Goal: Task Accomplishment & Management: Complete application form

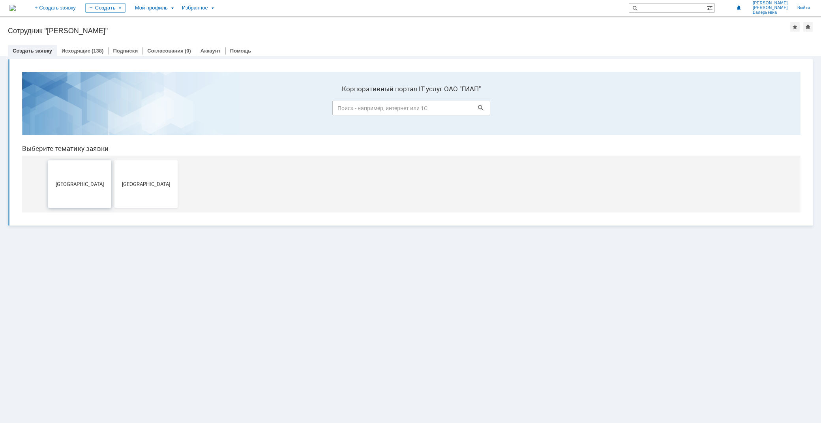
click at [73, 184] on span "[GEOGRAPHIC_DATA]" at bounding box center [80, 184] width 58 height 6
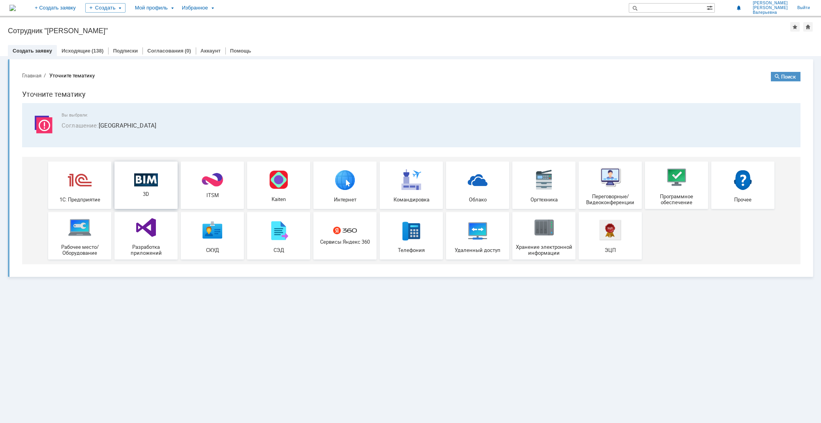
click at [149, 191] on span "3D" at bounding box center [146, 194] width 58 height 6
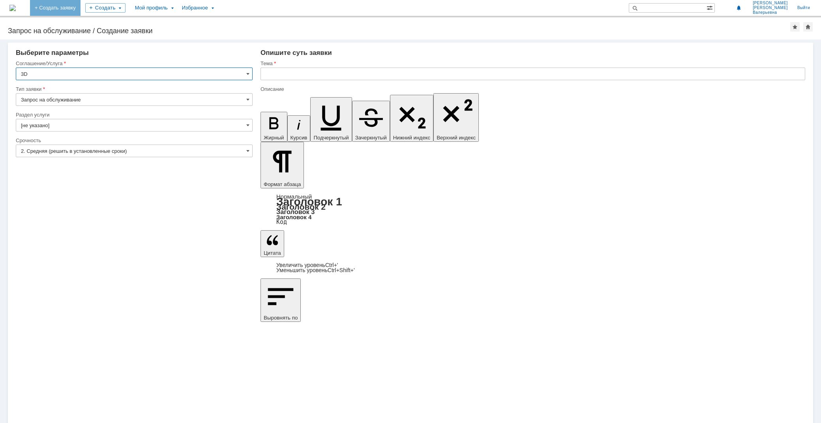
click at [81, 6] on link "+ Создать заявку" at bounding box center [55, 8] width 51 height 16
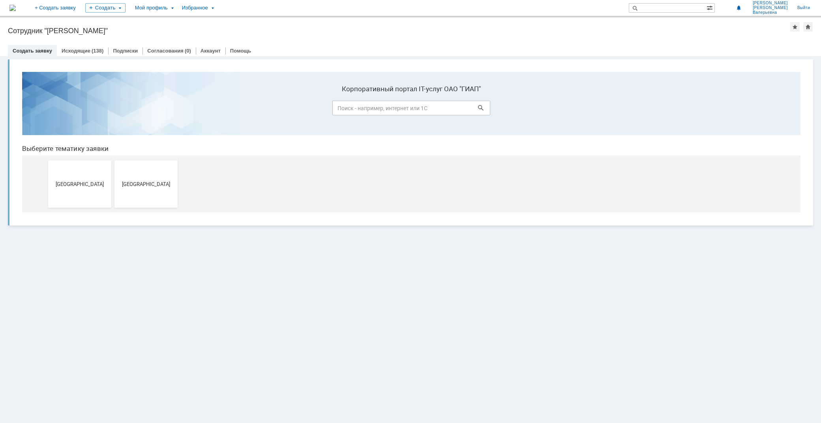
click at [81, 195] on button "[GEOGRAPHIC_DATA]" at bounding box center [79, 183] width 63 height 47
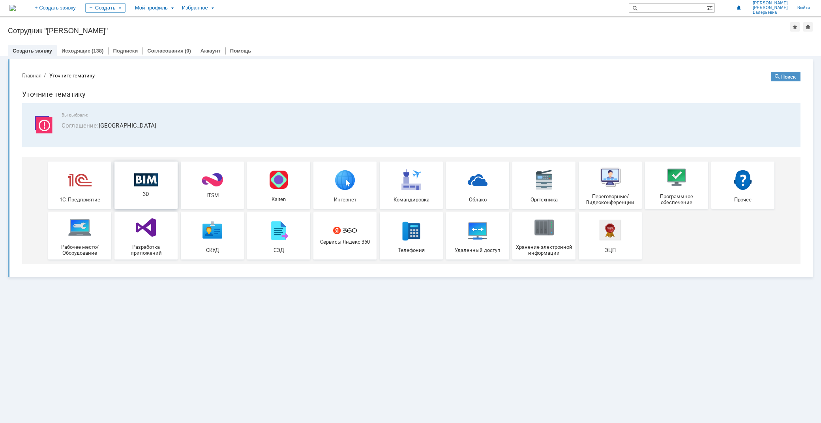
click at [143, 182] on img at bounding box center [146, 179] width 24 height 13
click at [84, 52] on link "Исходящие" at bounding box center [76, 51] width 29 height 6
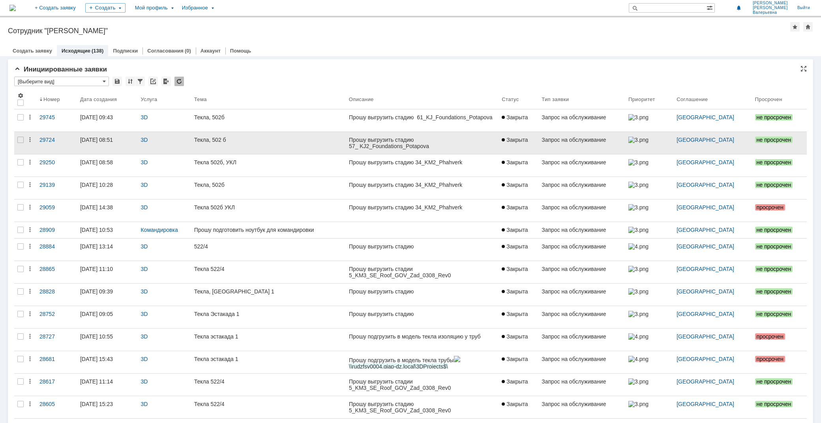
click at [358, 146] on link at bounding box center [422, 143] width 153 height 22
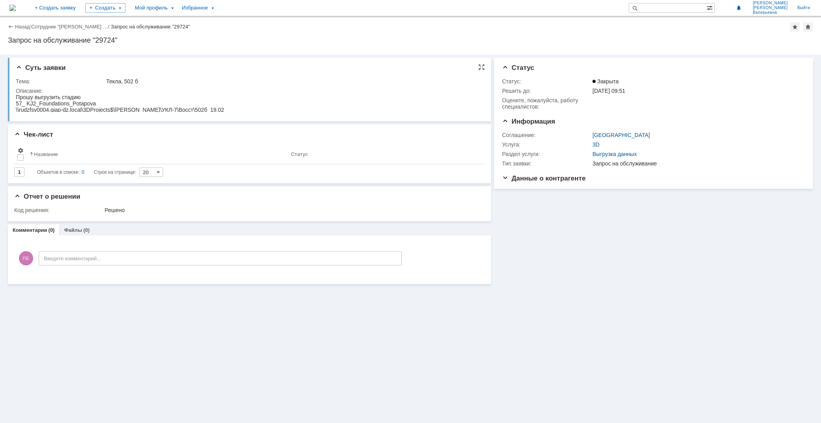
drag, startPoint x: 0, startPoint y: 0, endPoint x: 15, endPoint y: 95, distance: 95.8
click at [15, 95] on div "Суть заявки Тема: Текла, 502 б Описание:" at bounding box center [249, 90] width 483 height 64
drag, startPoint x: 16, startPoint y: 97, endPoint x: 313, endPoint y: 218, distance: 320.2
click at [267, 113] on html "Прошу выгрузить стадию 57_ KJ2_Foundations_Potapova \\rudzfsv0004.giap-dz.local…" at bounding box center [248, 103] width 464 height 19
copy body "Прошу выгрузить стадию 57_ KJ2_Foundations_Potapova \\rudzfsv0004.giap-dz.local…"
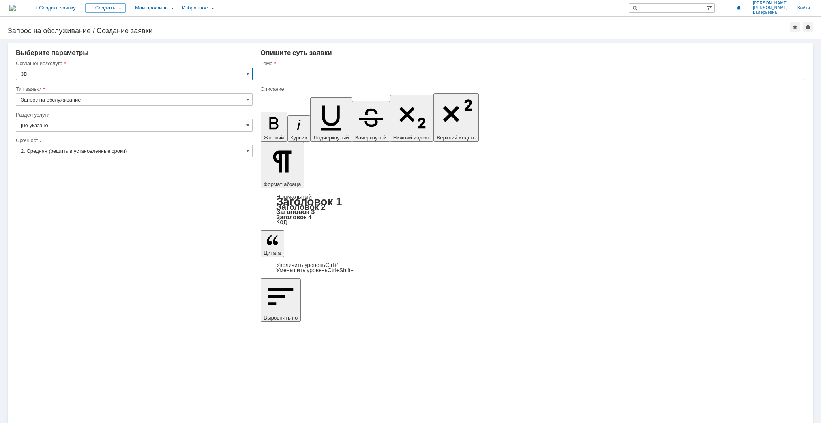
click at [57, 121] on input "[не указано]" at bounding box center [134, 125] width 237 height 13
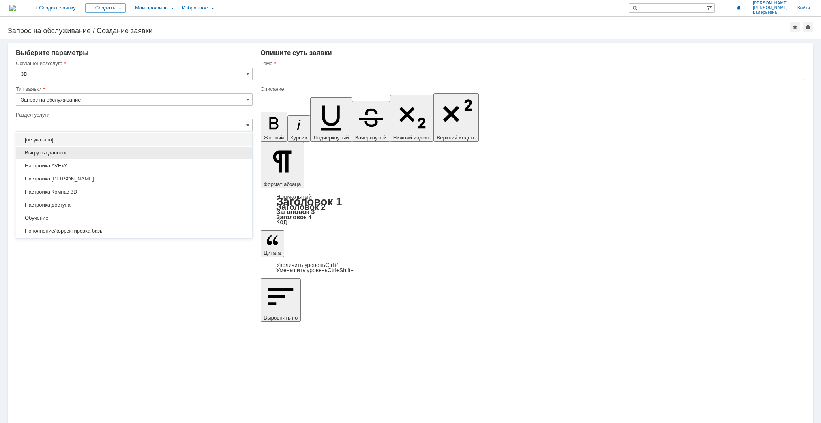
click at [80, 150] on span "Выгрузка данных" at bounding box center [134, 153] width 227 height 6
type input "Выгрузка данных"
type input "ПО: Revit/Tekla Проект ** Корпус **"
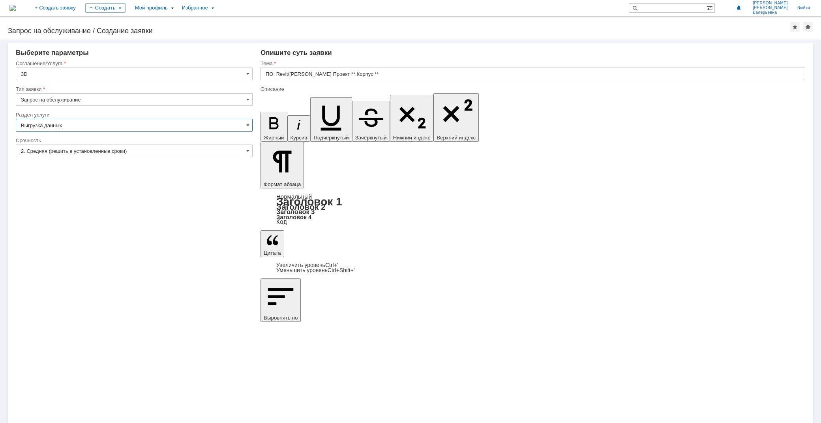
type input "Выгрузка данных"
click at [294, 78] on input "ПО: Revit/Tekla Проект ** Корпус **" at bounding box center [532, 73] width 545 height 13
type input "Текла 502б"
drag, startPoint x: 343, startPoint y: 3010, endPoint x: 264, endPoint y: 2991, distance: 80.6
